Goal: Task Accomplishment & Management: Complete application form

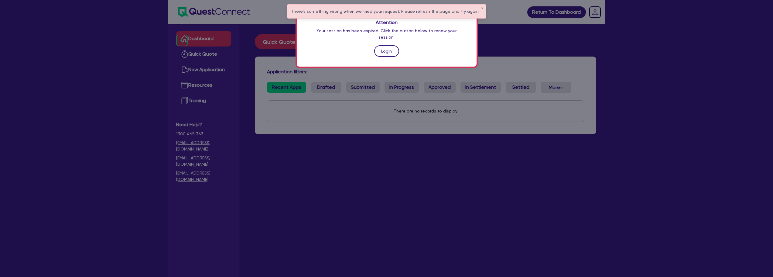
click at [386, 45] on link "Login" at bounding box center [386, 51] width 25 height 12
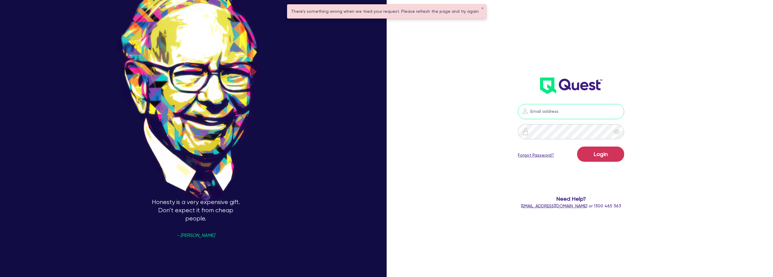
type input "[EMAIL_ADDRESS][DOMAIN_NAME]"
drag, startPoint x: 565, startPoint y: 113, endPoint x: 570, endPoint y: 117, distance: 6.0
click at [565, 113] on input "[EMAIL_ADDRESS][DOMAIN_NAME]" at bounding box center [571, 111] width 106 height 15
click at [659, 151] on form "[EMAIL_ADDRESS][DOMAIN_NAME] Login Forgot Password? Need Help? [EMAIL_ADDRESS][…" at bounding box center [571, 156] width 214 height 105
click at [618, 154] on button "Login" at bounding box center [600, 153] width 47 height 15
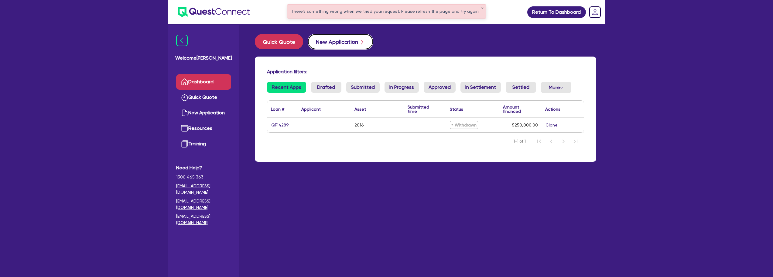
click at [346, 38] on button "New Application" at bounding box center [340, 41] width 65 height 15
select select "Quest Finance - Own Book"
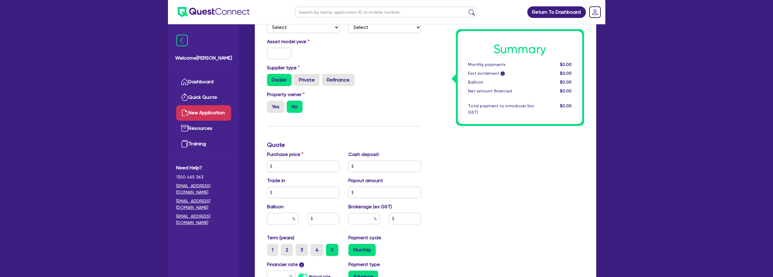
scroll to position [182, 0]
